Goal: Information Seeking & Learning: Find specific page/section

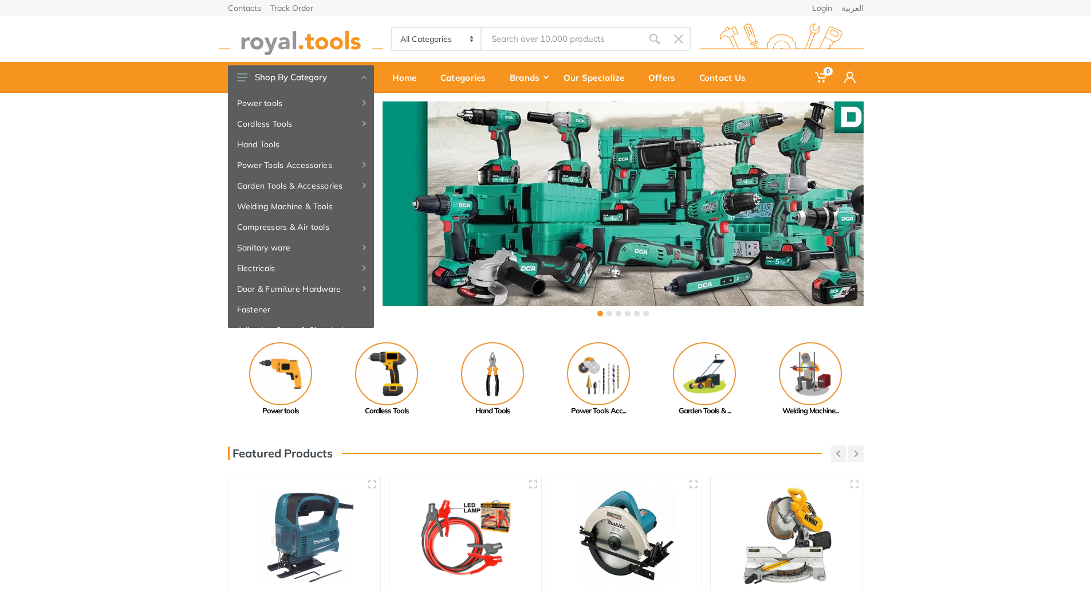
drag, startPoint x: 0, startPoint y: 0, endPoint x: 556, endPoint y: 40, distance: 557.6
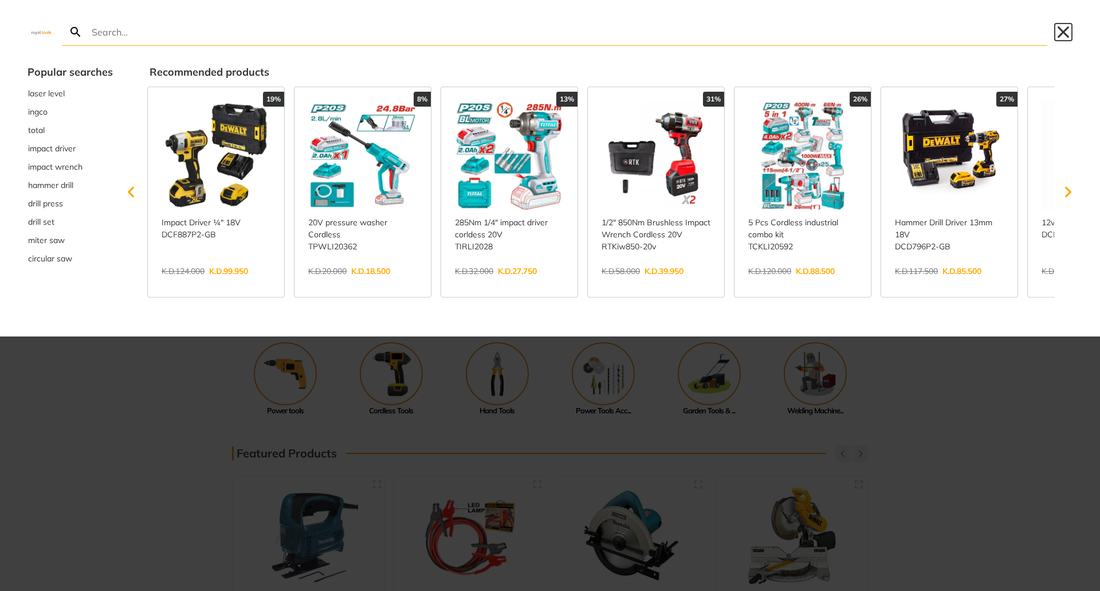
click at [1061, 33] on button "Close" at bounding box center [1063, 32] width 18 height 18
type input "Torque Wrench"
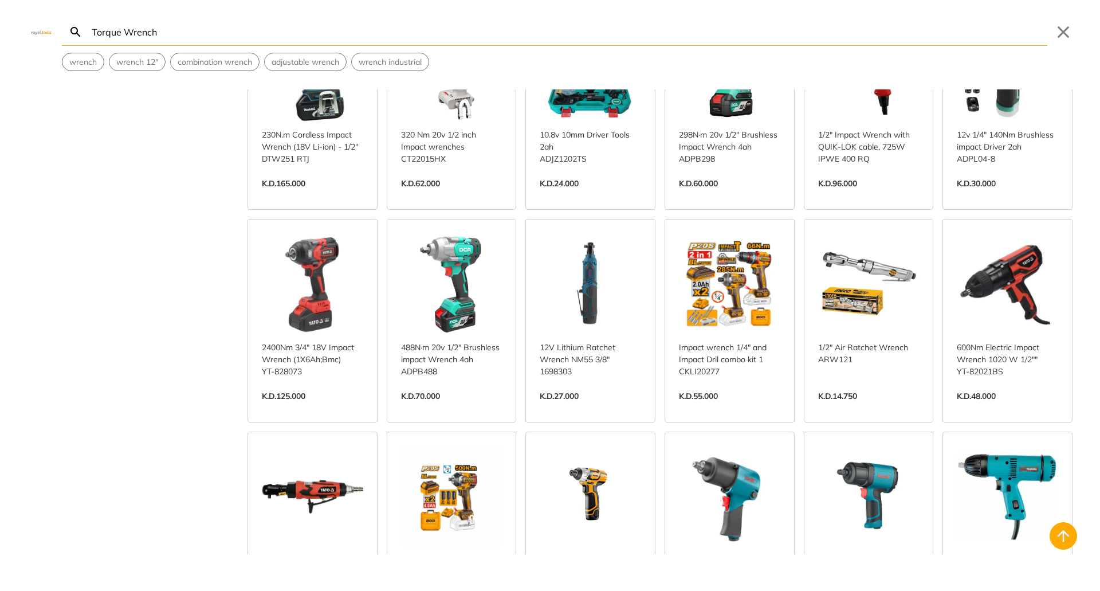
scroll to position [1719, 0]
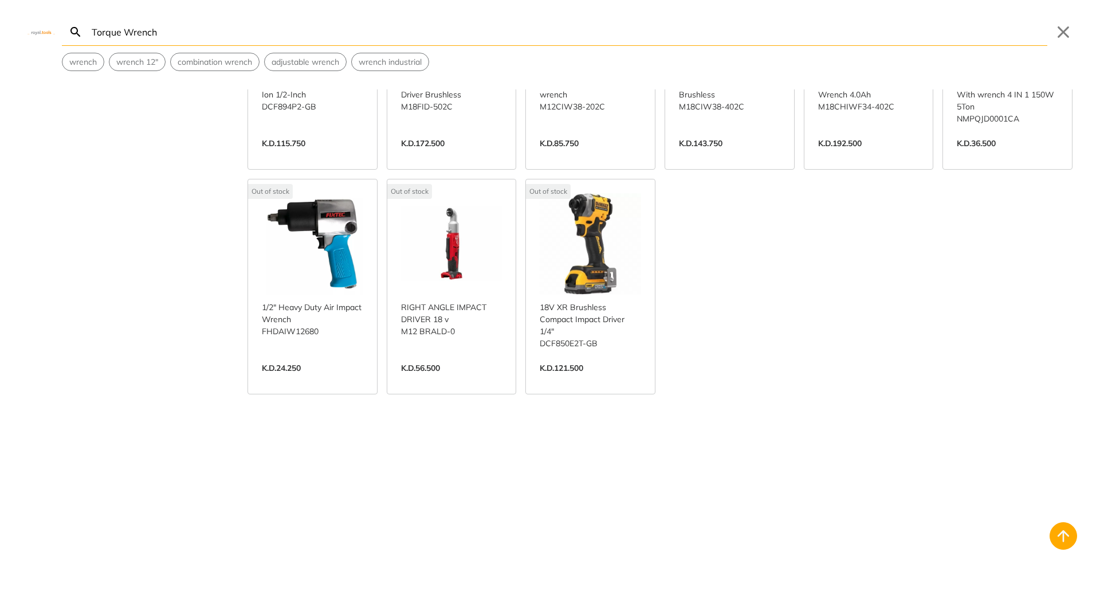
scroll to position [3263, 0]
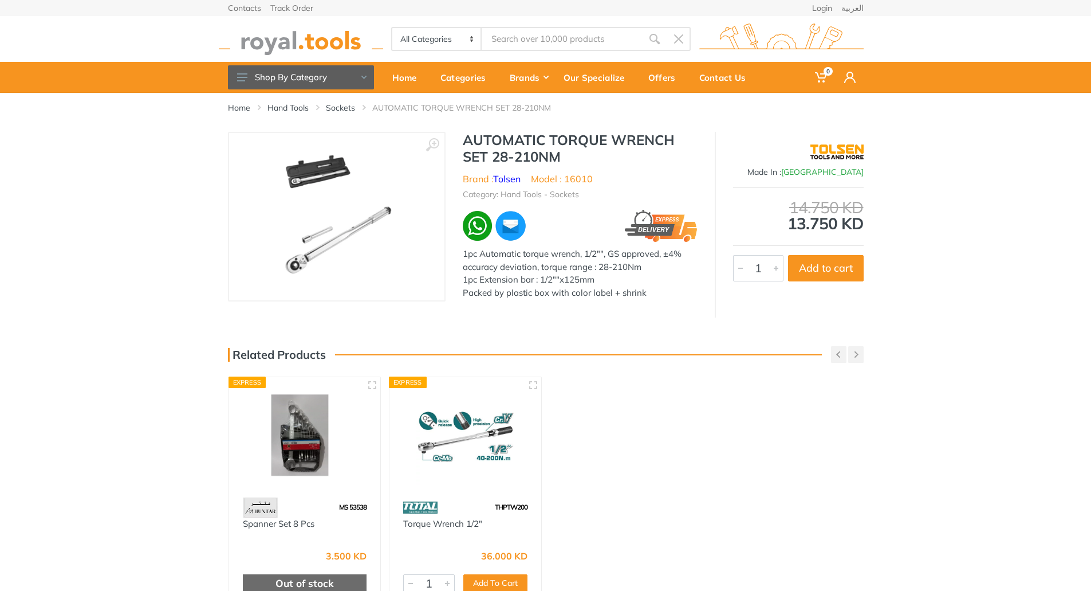
click at [317, 251] on img at bounding box center [337, 216] width 114 height 144
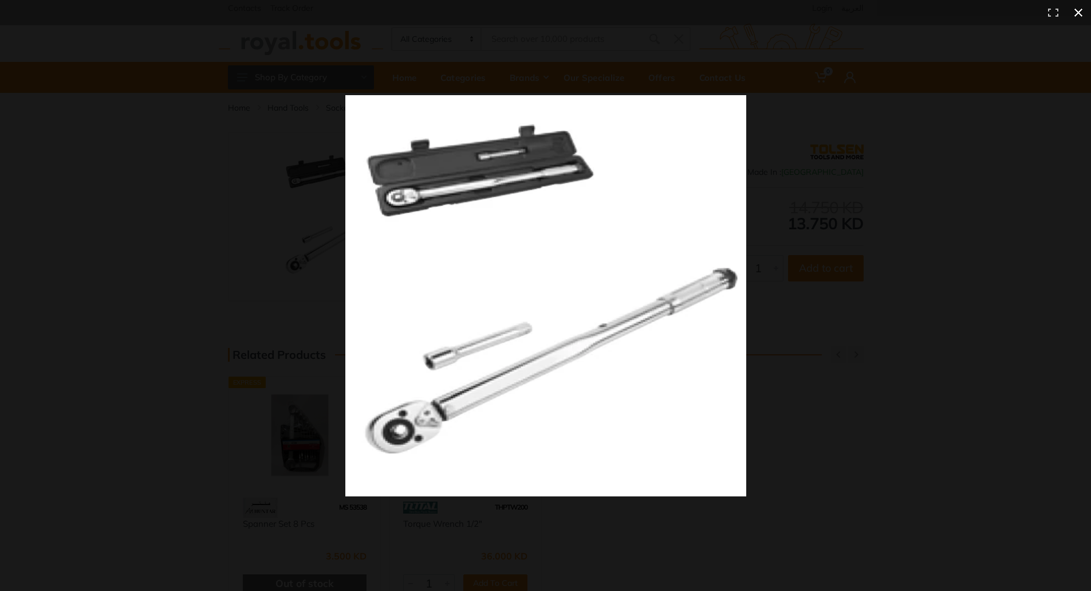
click at [1075, 13] on button at bounding box center [1078, 12] width 25 height 25
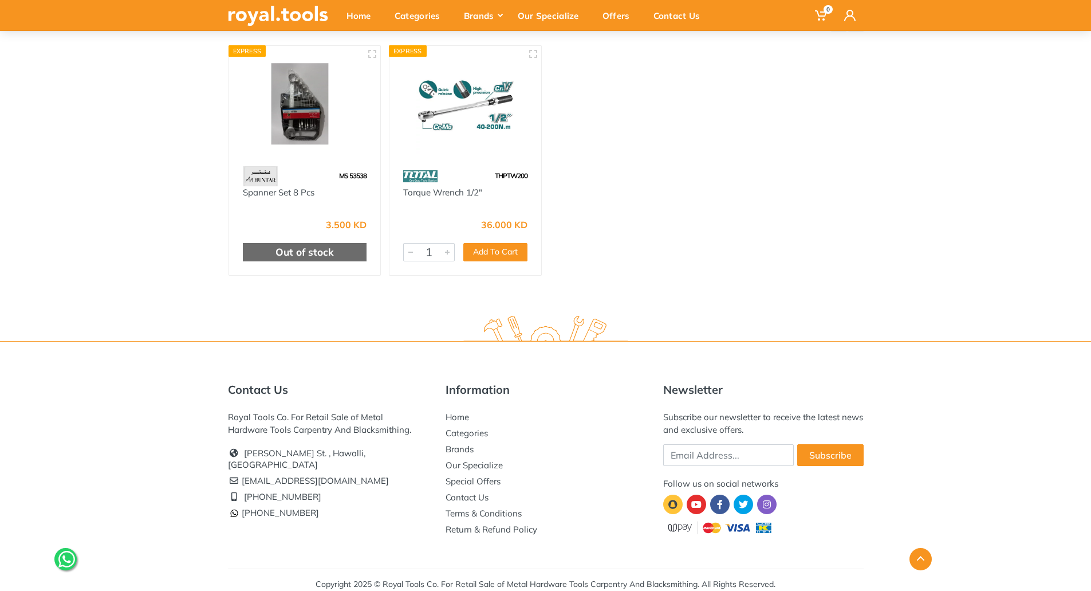
scroll to position [340, 0]
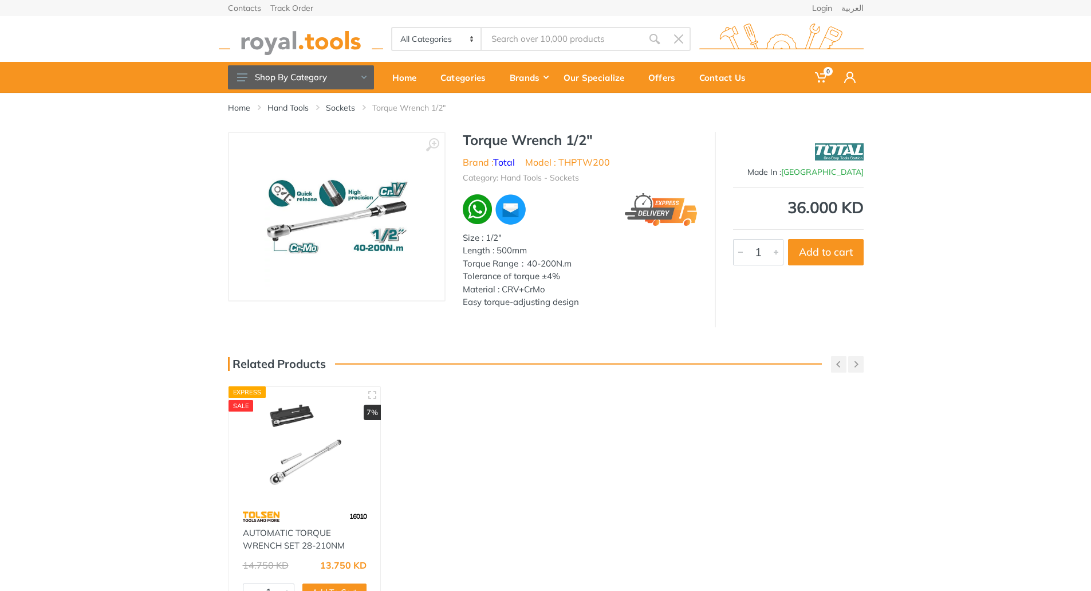
click at [309, 455] on img at bounding box center [304, 446] width 131 height 98
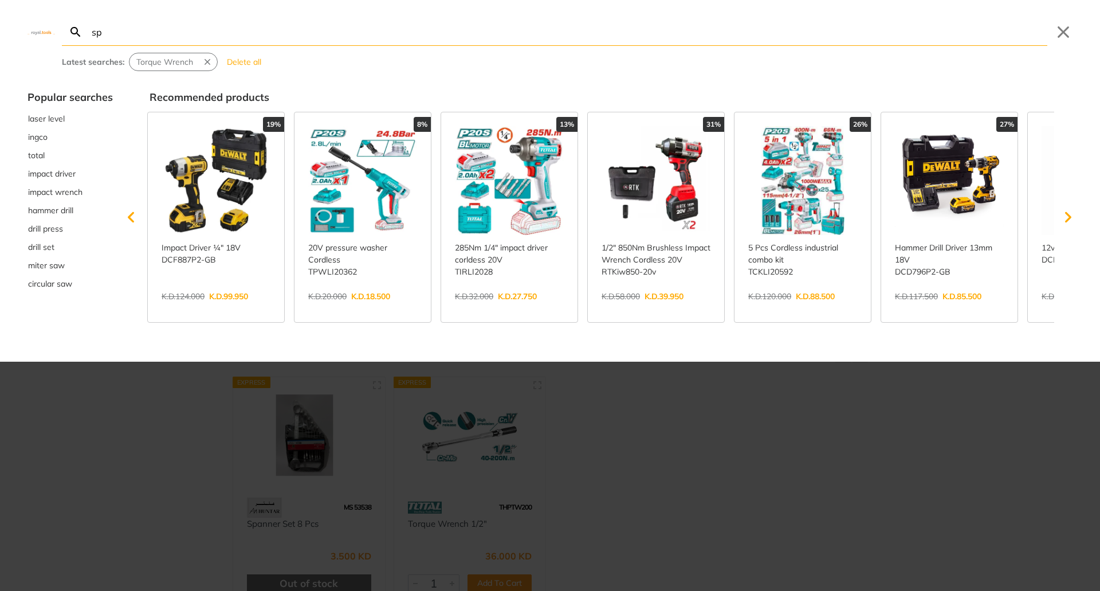
type input "spa"
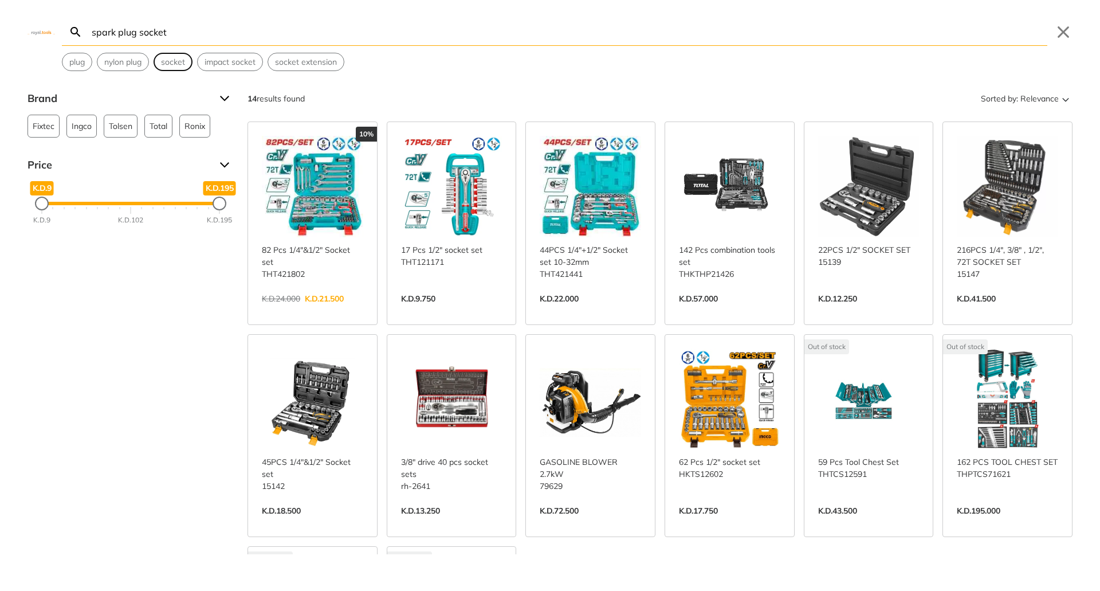
click at [172, 66] on span "socket" at bounding box center [173, 62] width 24 height 12
type input "socket"
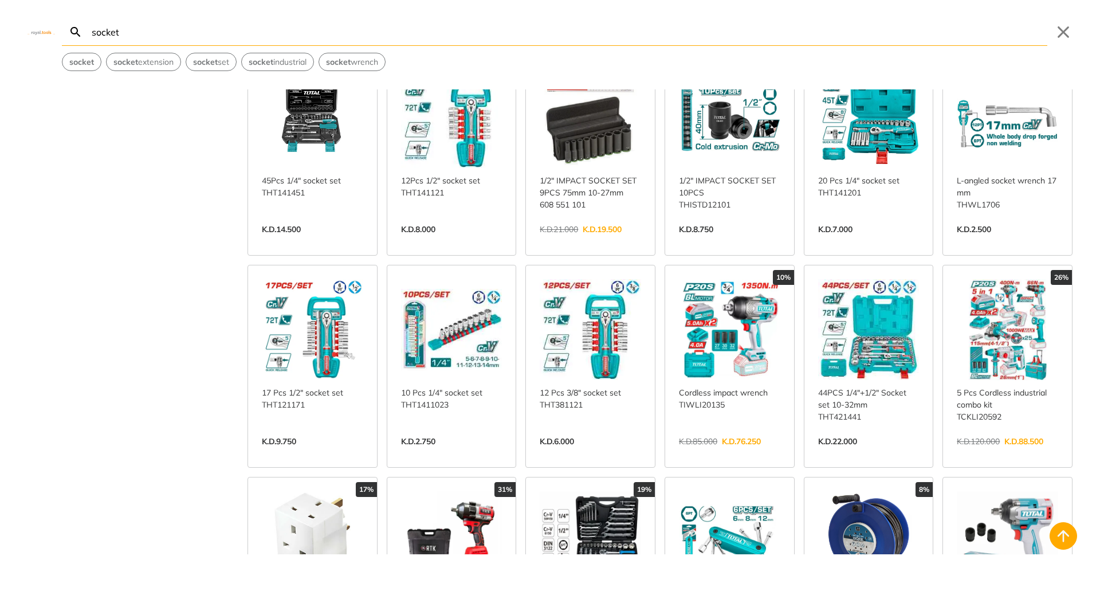
scroll to position [745, 0]
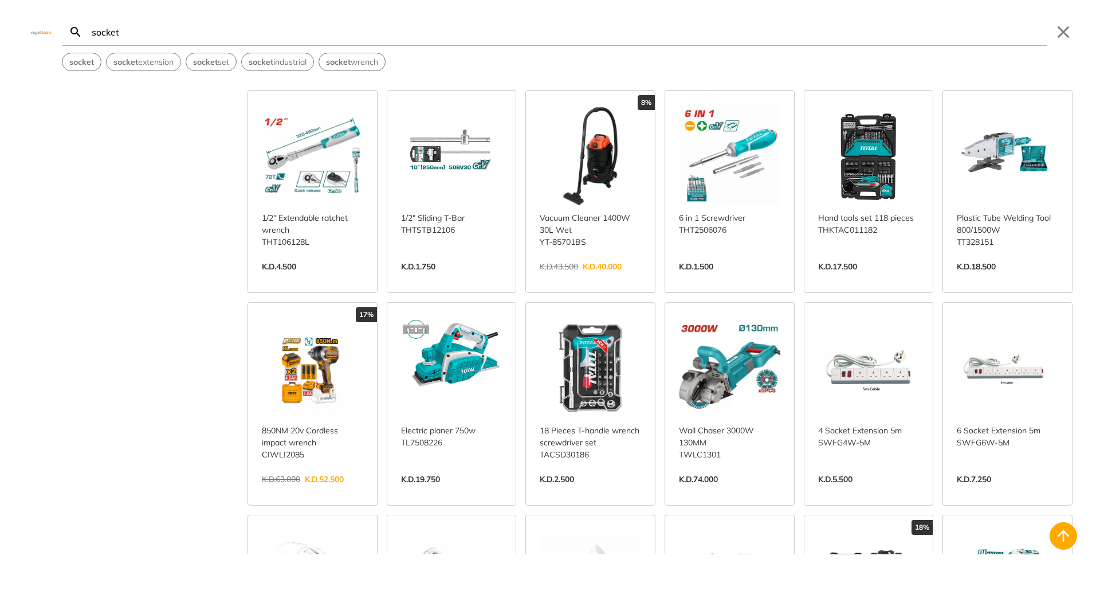
scroll to position [1547, 0]
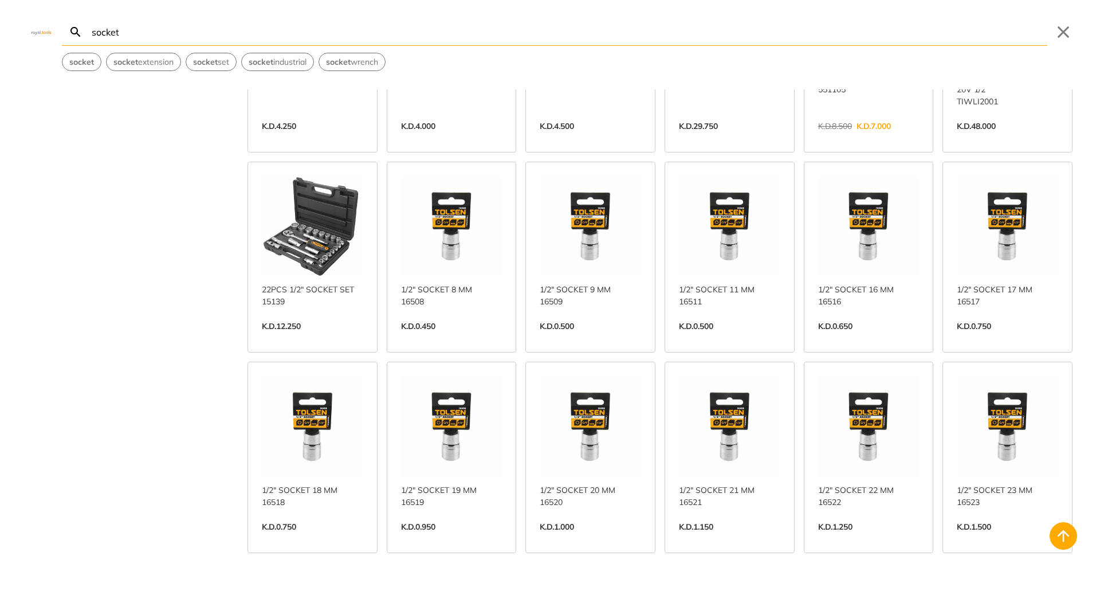
scroll to position [2120, 0]
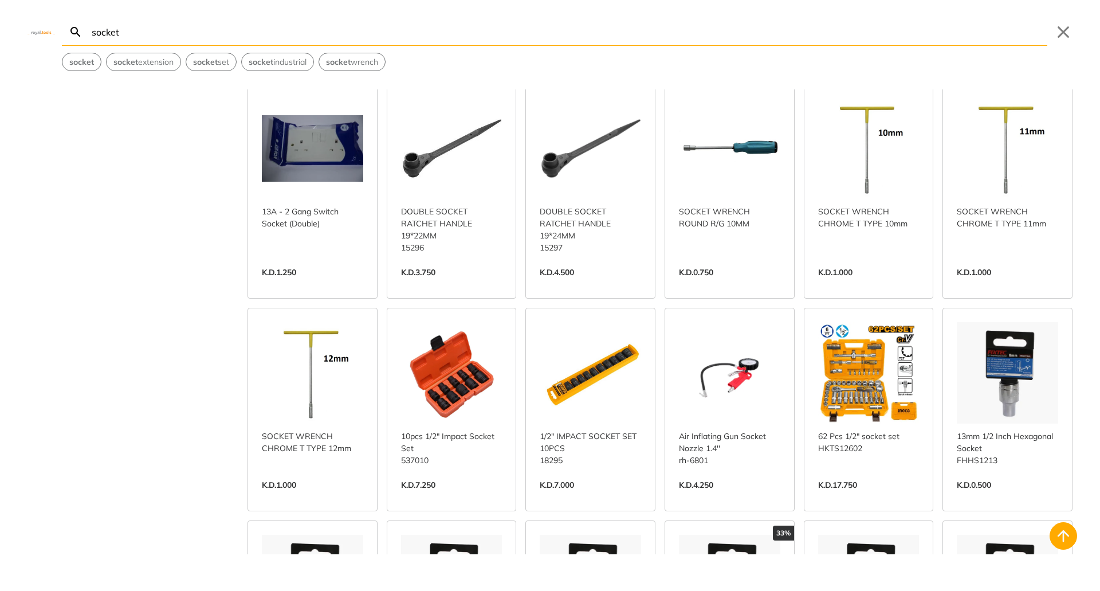
scroll to position [3437, 0]
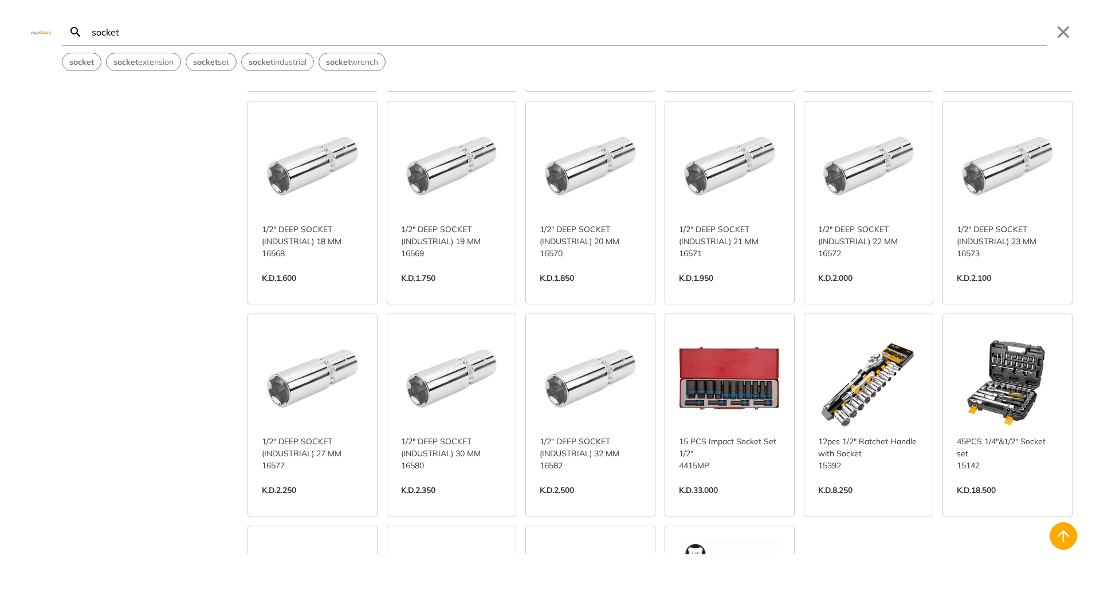
scroll to position [5156, 0]
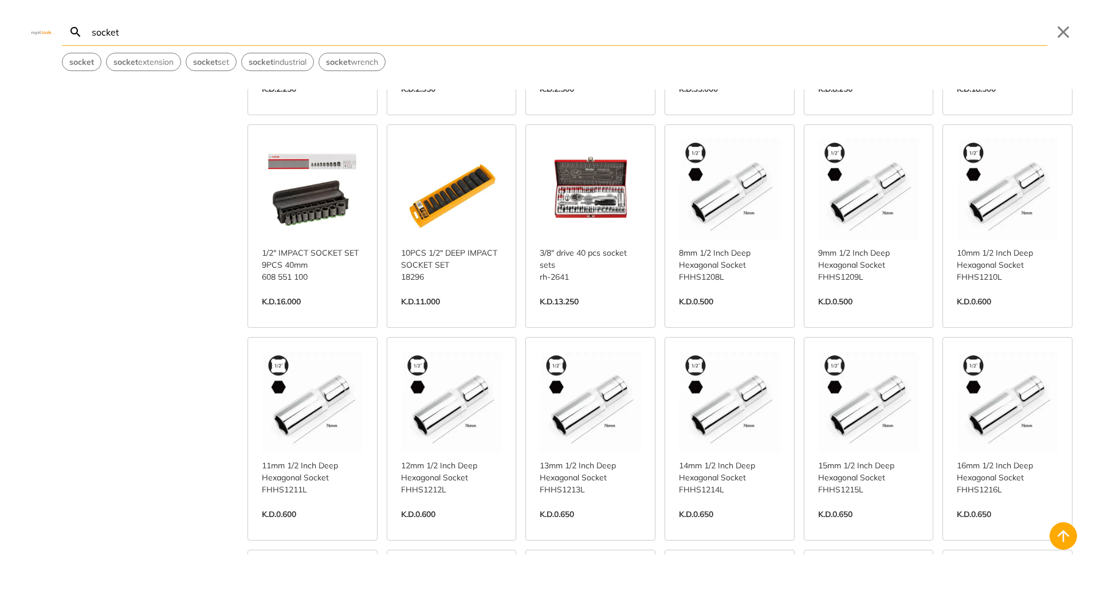
scroll to position [5557, 0]
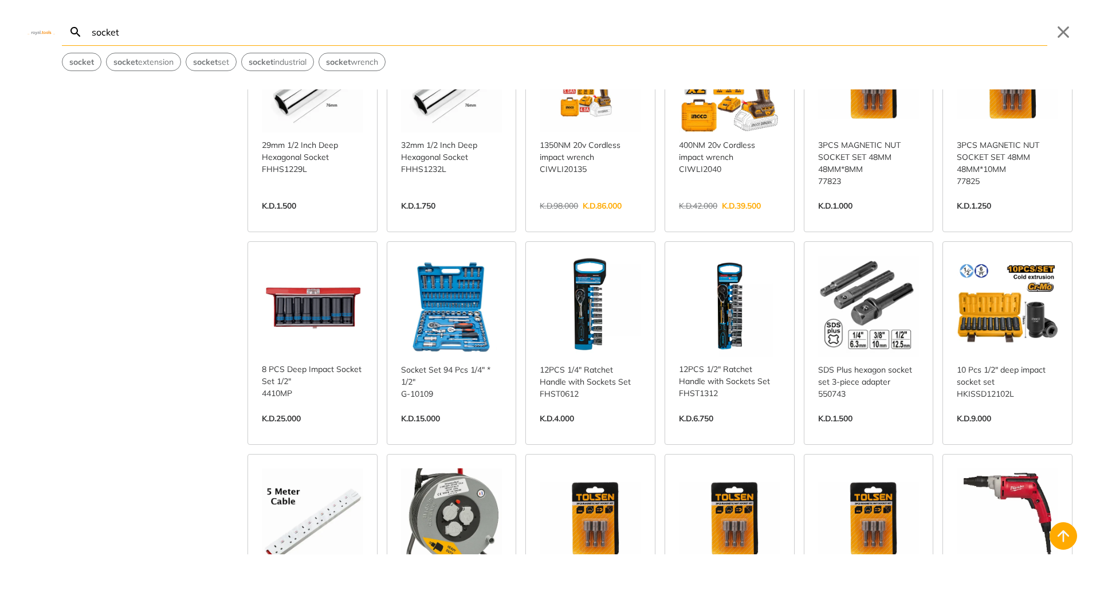
scroll to position [6530, 0]
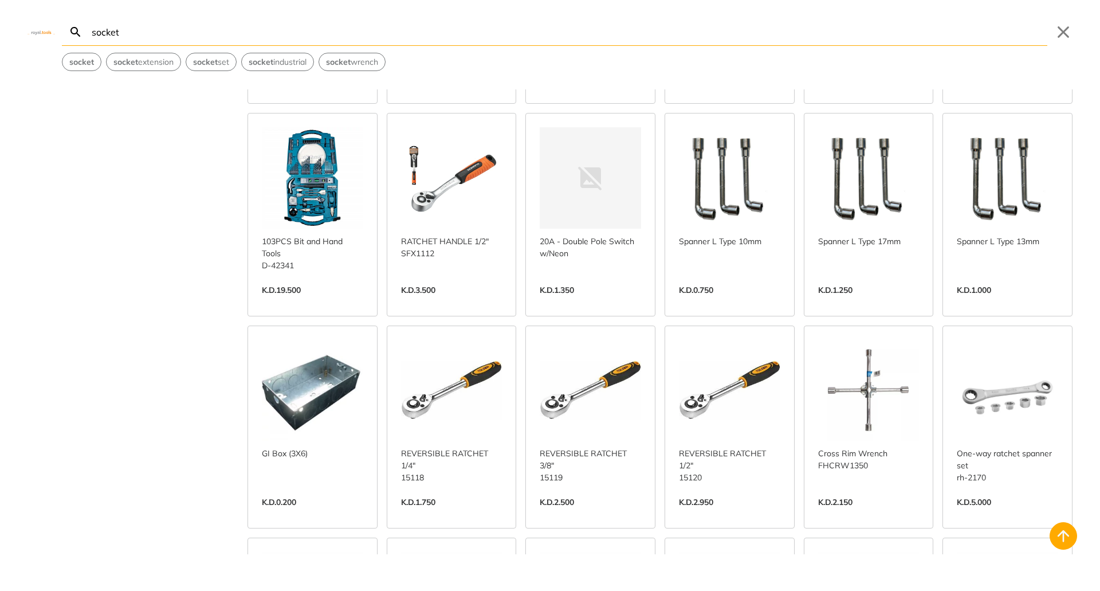
scroll to position [7963, 0]
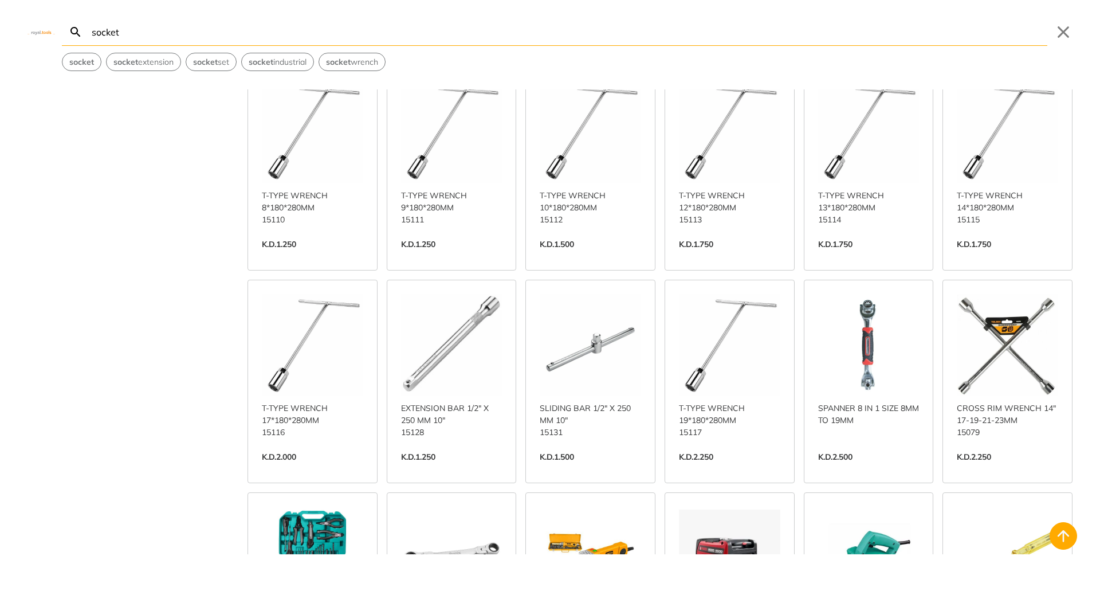
scroll to position [8421, 0]
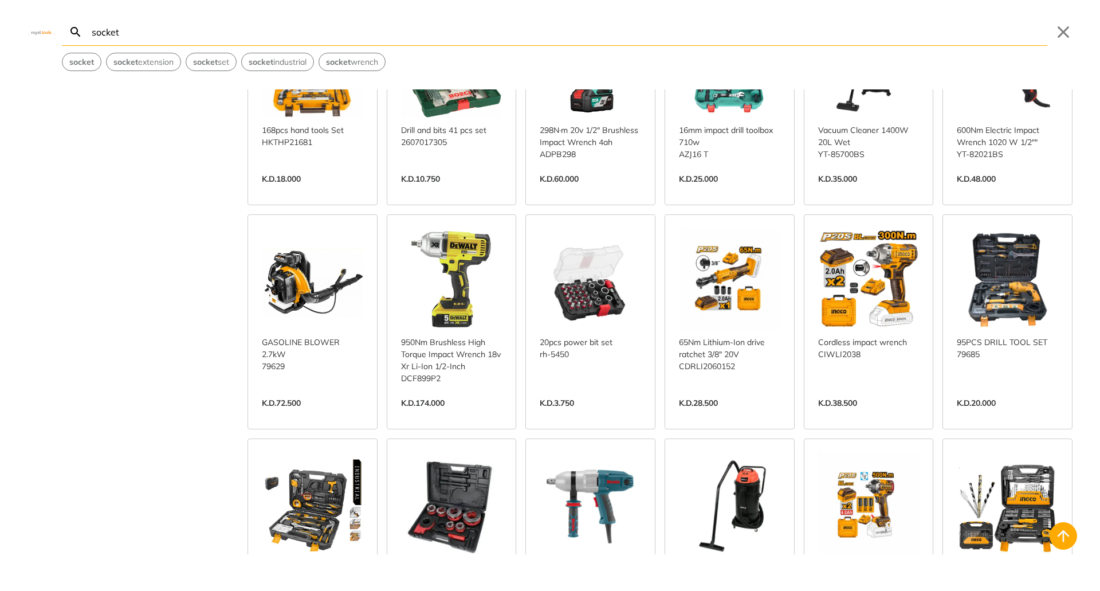
scroll to position [9337, 0]
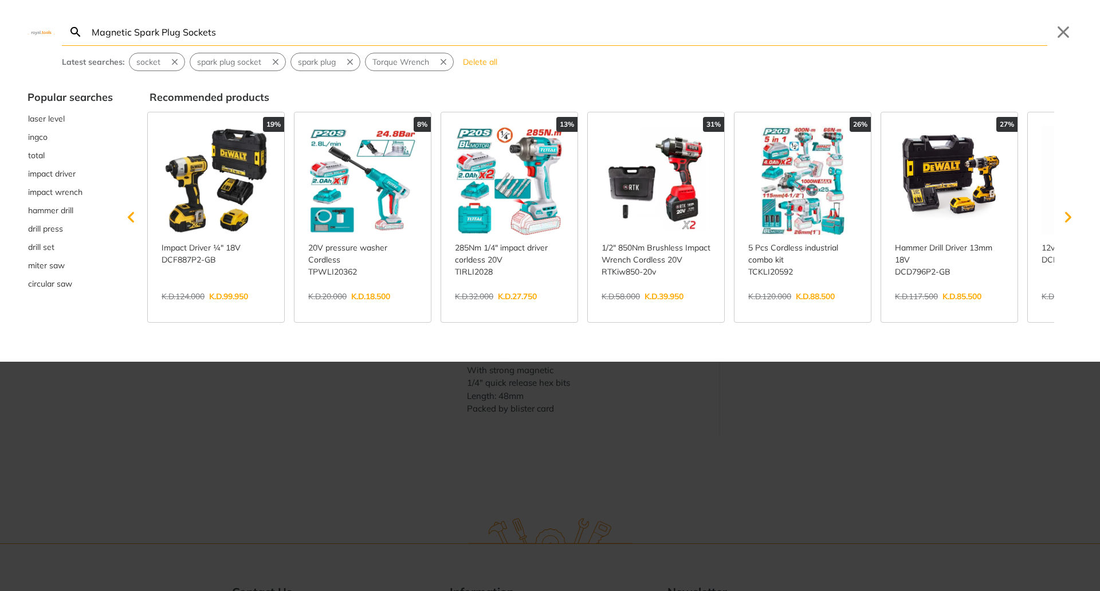
type input "Magnetic Spark Plug Sockets"
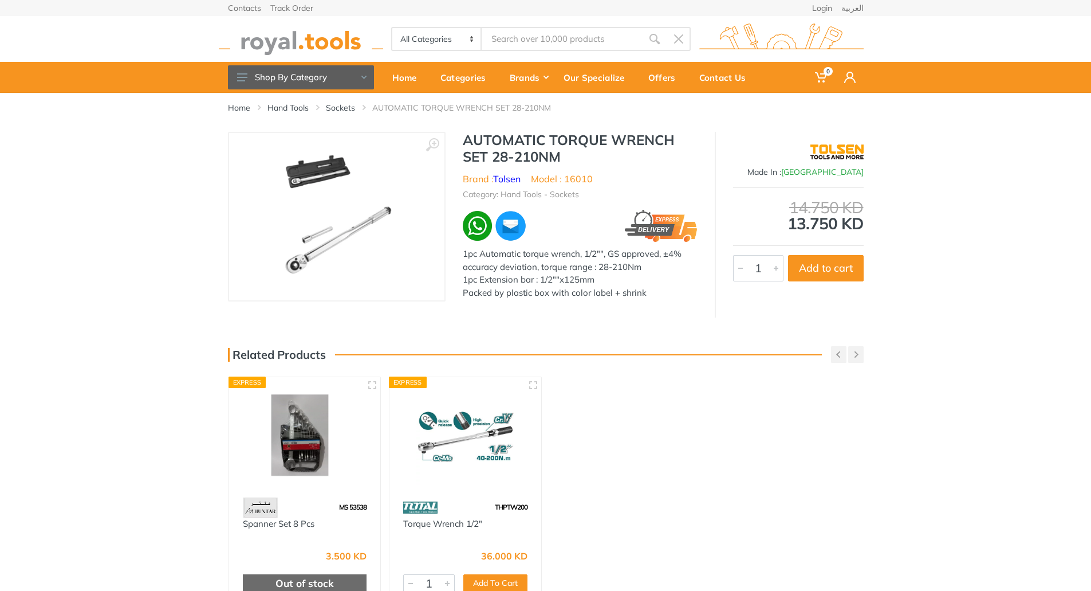
click at [479, 449] on img at bounding box center [465, 436] width 131 height 98
